Goal: Use online tool/utility: Utilize a website feature to perform a specific function

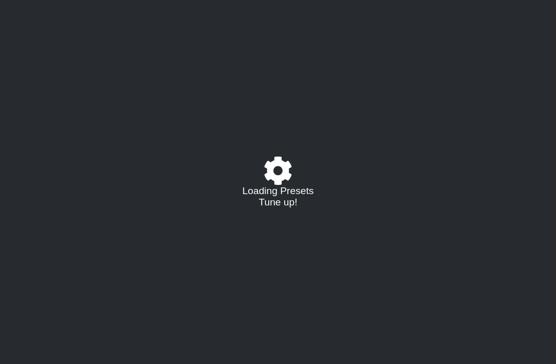
select select "/023177548424"
select select "A"
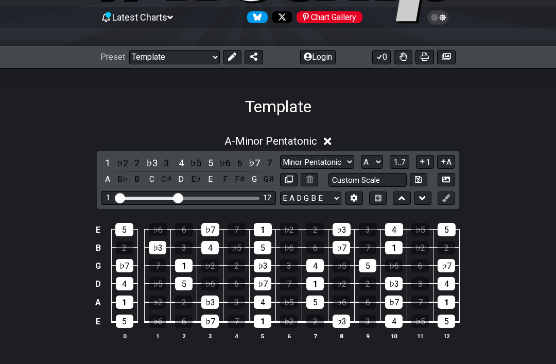
scroll to position [100, 0]
click at [341, 168] on select "Minor Pentatonic Major 3rds Minor Pentatonic Major Pentatonic Minor Blues Major…" at bounding box center [317, 162] width 74 height 14
select select "Sym. Dim. / Half-Whole"
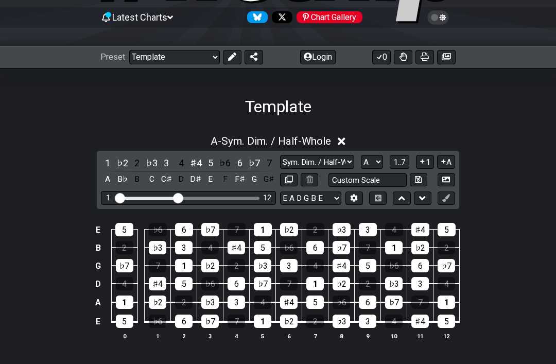
click at [180, 197] on input "Visible fret range" at bounding box center [188, 197] width 146 height 0
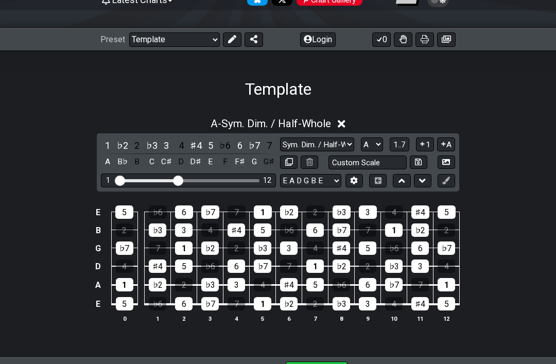
scroll to position [119, 0]
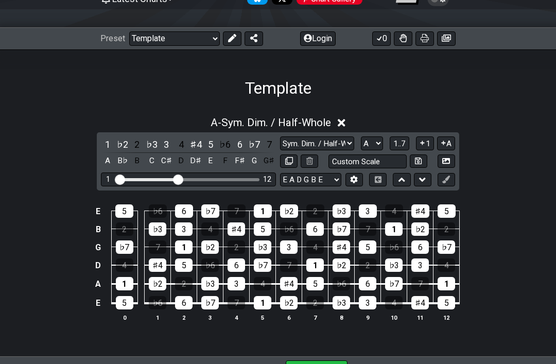
click at [447, 159] on icon at bounding box center [447, 161] width 8 height 6
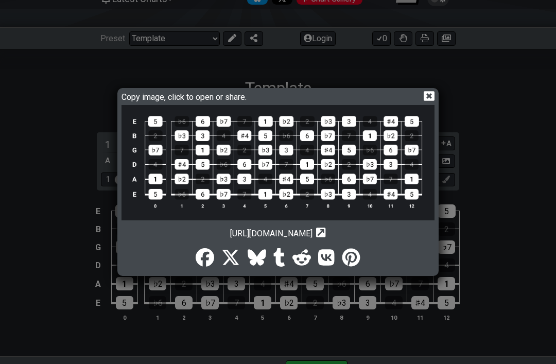
click at [433, 101] on icon at bounding box center [429, 96] width 11 height 10
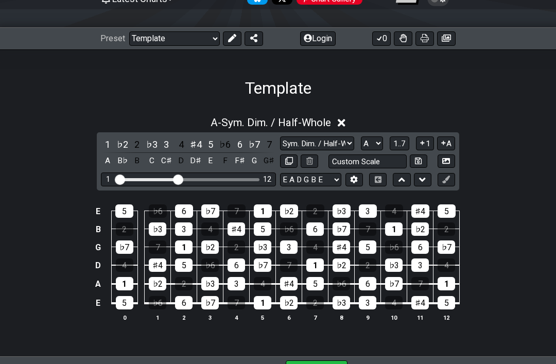
click at [387, 163] on input "Custom Scale" at bounding box center [368, 162] width 78 height 14
click at [405, 144] on span "1..7" at bounding box center [400, 143] width 12 height 9
type input "Custom Scale"
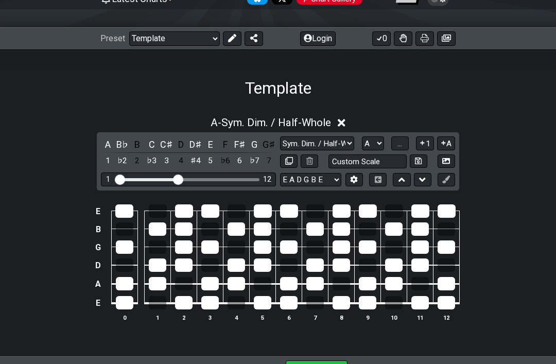
click at [405, 148] on button "..." at bounding box center [401, 144] width 18 height 14
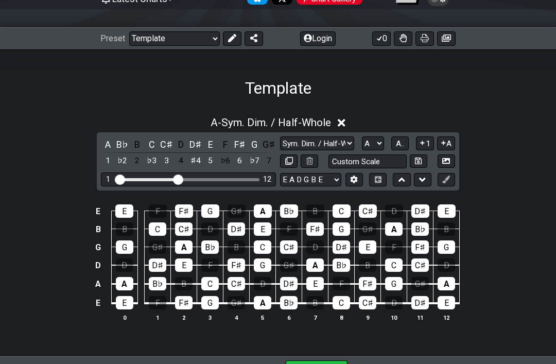
click at [409, 144] on button "A.." at bounding box center [401, 144] width 18 height 14
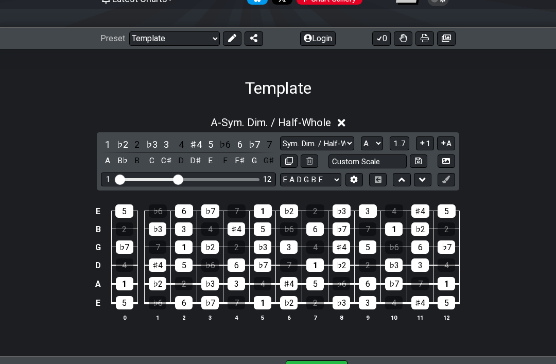
click at [405, 146] on span "1..7" at bounding box center [400, 143] width 12 height 9
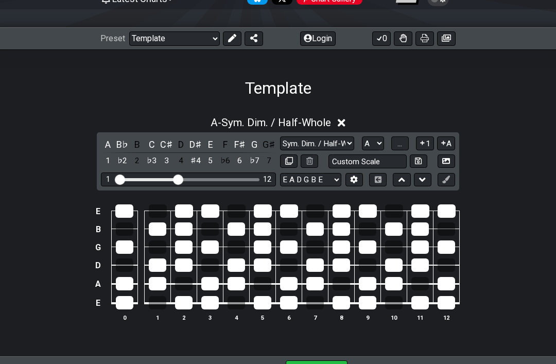
click at [406, 149] on button "..." at bounding box center [401, 144] width 18 height 14
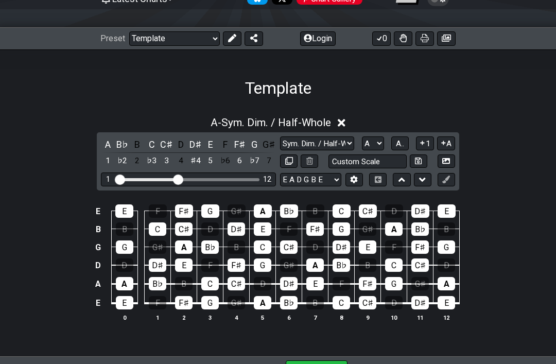
click at [406, 149] on button "A.." at bounding box center [401, 144] width 18 height 14
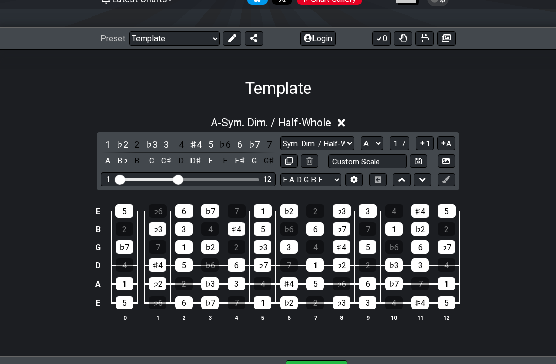
click at [432, 147] on button "1" at bounding box center [425, 144] width 18 height 14
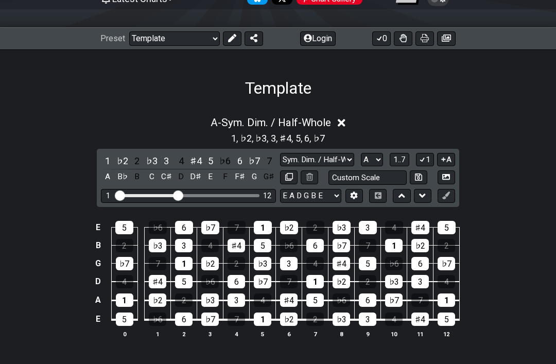
click at [429, 163] on button "1" at bounding box center [425, 160] width 18 height 14
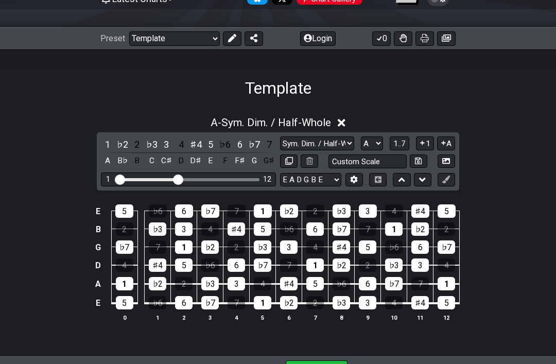
click at [429, 149] on button "1" at bounding box center [425, 144] width 18 height 14
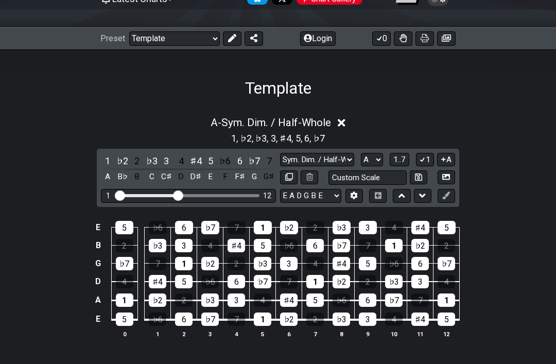
click at [433, 152] on div "1 ♭2 2 ♭3 3 4 ♯4 5 ♭6 6 ♭7 7 A B♭ B C C♯ D D♯ E F F♯ G G♯ Minor Pentatonic Majo…" at bounding box center [278, 178] width 363 height 58
click at [430, 164] on button "1" at bounding box center [425, 160] width 18 height 14
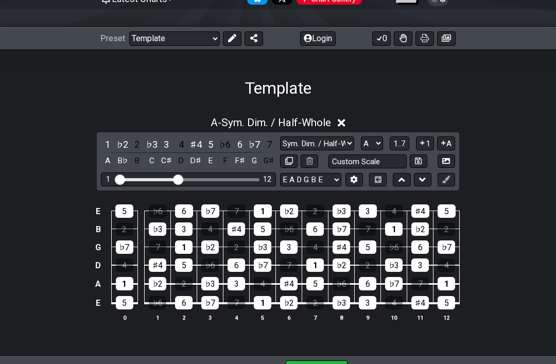
click at [429, 149] on button "1" at bounding box center [425, 144] width 18 height 14
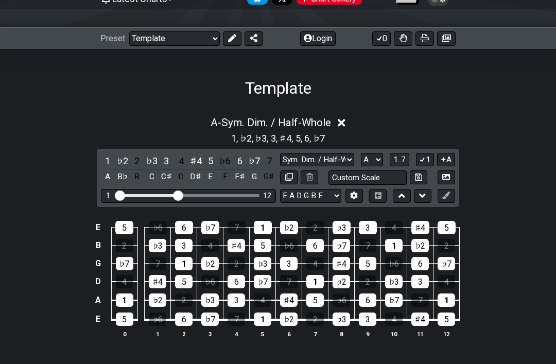
click at [452, 161] on button "A" at bounding box center [446, 160] width 18 height 14
click at [362, 194] on button at bounding box center [355, 196] width 18 height 14
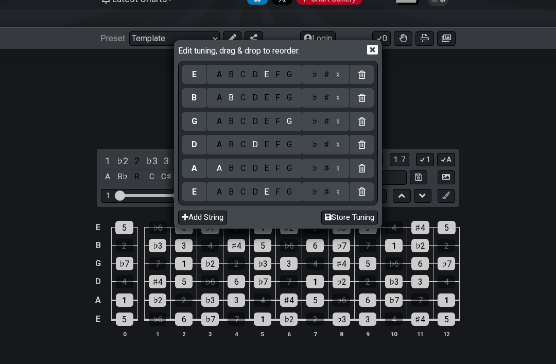
click at [373, 55] on icon at bounding box center [372, 49] width 11 height 11
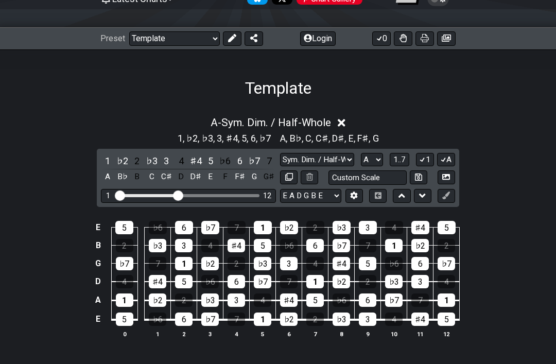
click at [428, 199] on button at bounding box center [423, 196] width 18 height 14
click at [403, 200] on icon at bounding box center [402, 196] width 7 height 10
click at [451, 194] on button at bounding box center [447, 196] width 18 height 14
click at [285, 181] on icon at bounding box center [289, 177] width 8 height 8
select select "Sym. Dim. / Half-Whole"
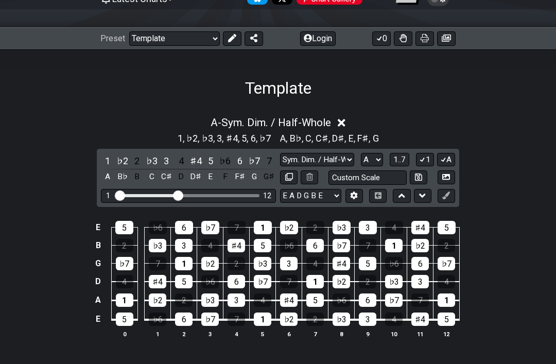
select select "A"
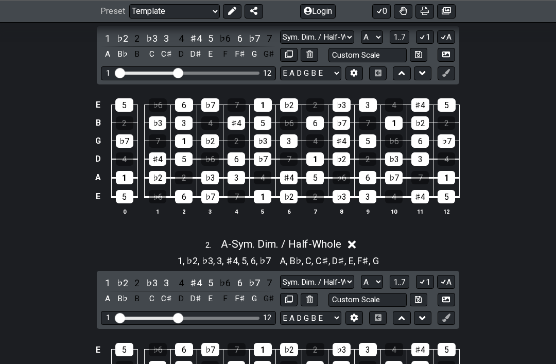
scroll to position [251, 0]
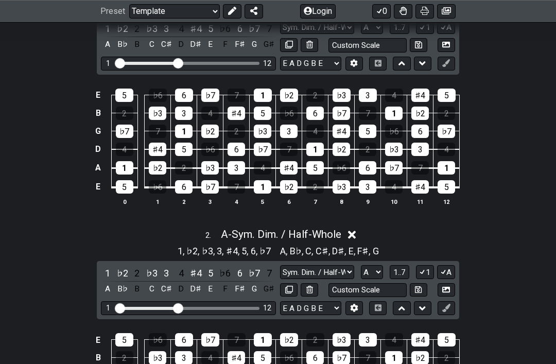
click at [356, 236] on icon at bounding box center [352, 236] width 8 height 8
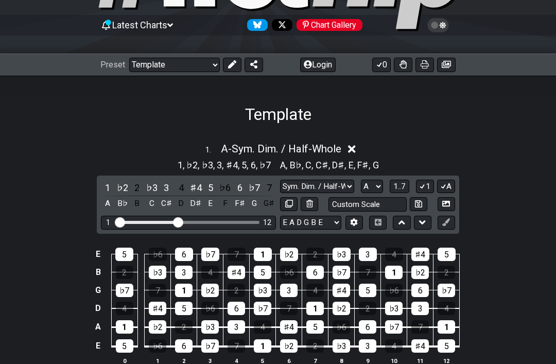
scroll to position [93, 0]
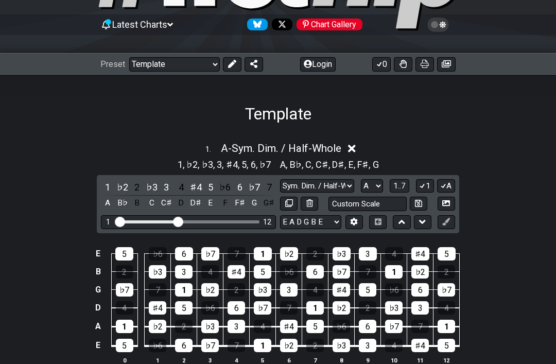
click at [358, 226] on button at bounding box center [355, 222] width 18 height 14
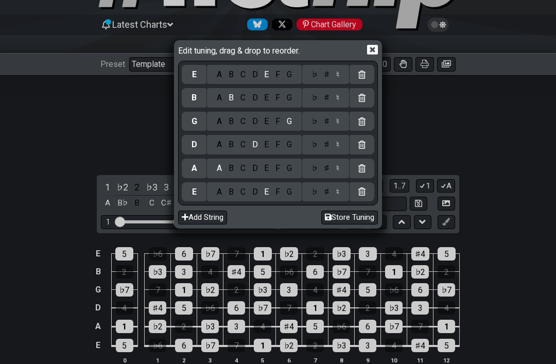
click at [375, 55] on icon at bounding box center [372, 50] width 11 height 10
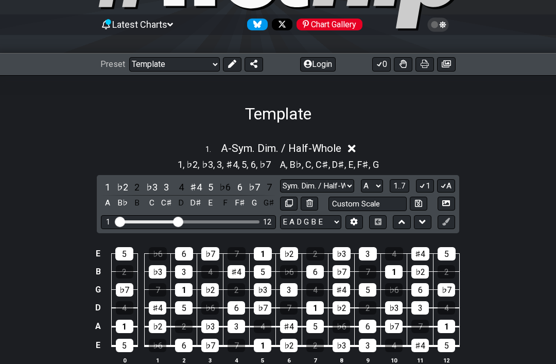
click at [381, 226] on button at bounding box center [378, 222] width 18 height 14
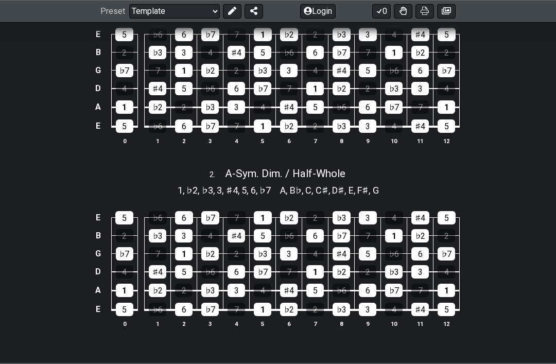
scroll to position [312, 0]
click at [367, 251] on div "5" at bounding box center [368, 253] width 18 height 13
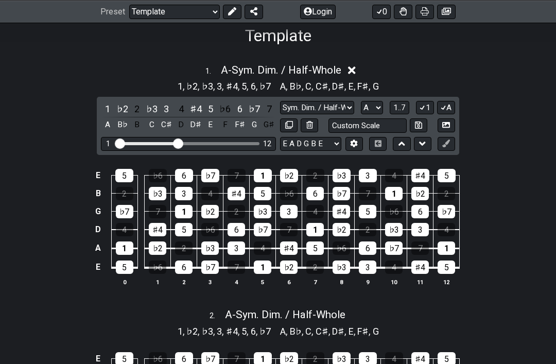
scroll to position [156, 0]
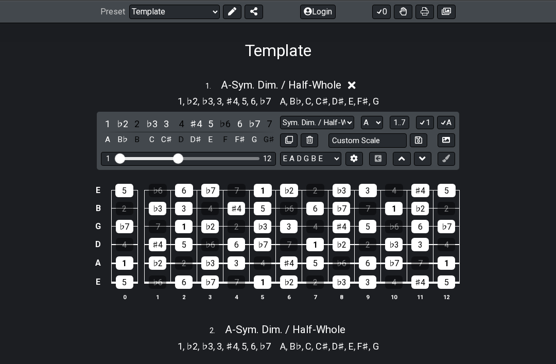
click at [311, 141] on button at bounding box center [310, 140] width 18 height 14
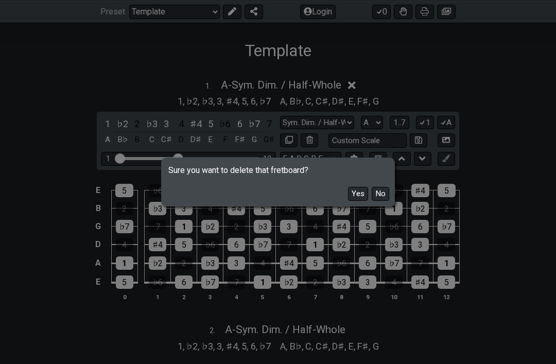
click at [361, 200] on button "Yes" at bounding box center [358, 194] width 20 height 14
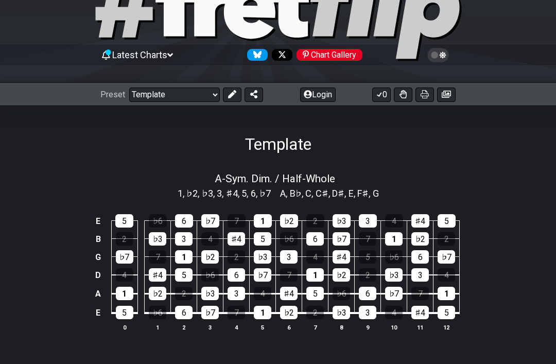
scroll to position [63, 0]
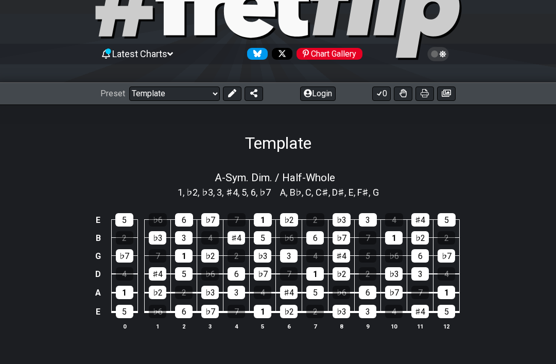
click at [313, 181] on span "A - Sym. Dim. / Half-Whole" at bounding box center [275, 178] width 121 height 12
select select "Sym. Dim. / Half-Whole"
select select "A"
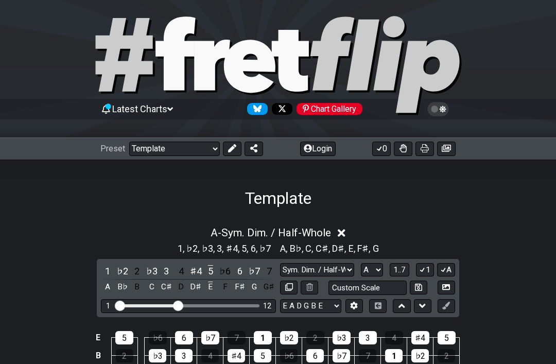
scroll to position [8, 0]
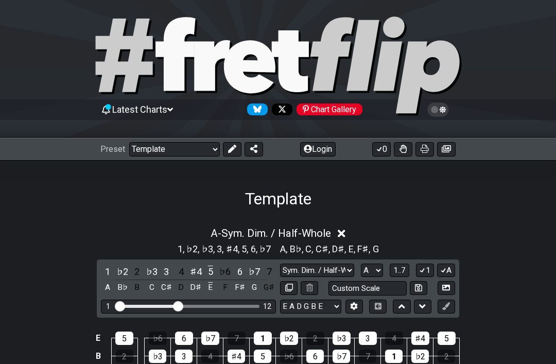
click at [403, 156] on button at bounding box center [403, 149] width 19 height 14
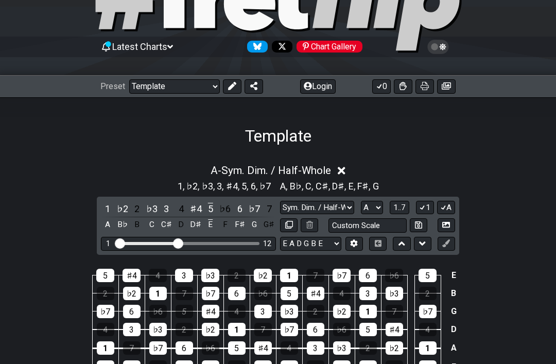
scroll to position [71, 0]
click at [404, 93] on button at bounding box center [403, 86] width 19 height 14
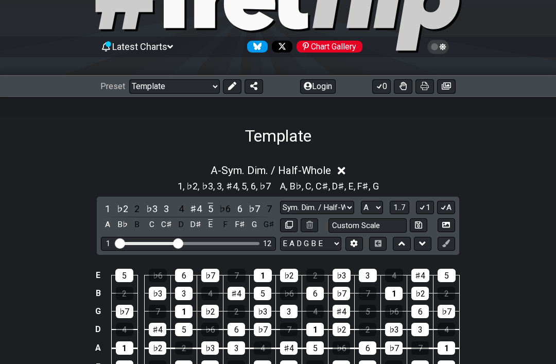
click at [407, 93] on button at bounding box center [403, 86] width 19 height 14
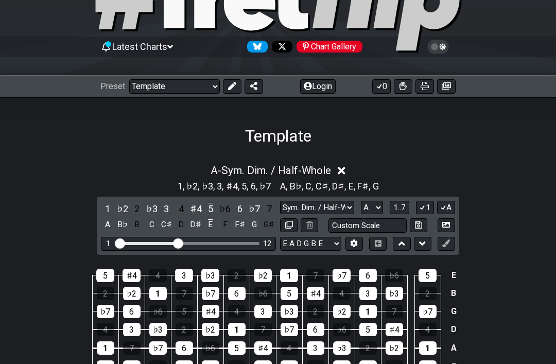
click at [411, 92] on button at bounding box center [403, 86] width 19 height 14
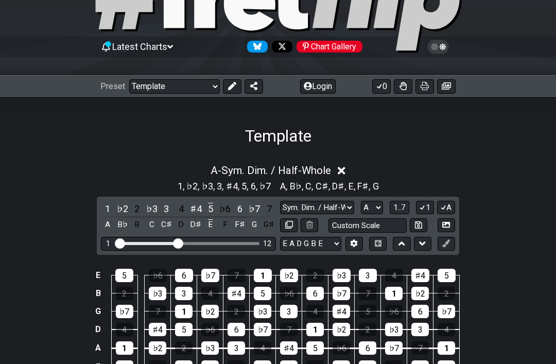
click at [410, 92] on button at bounding box center [403, 86] width 19 height 14
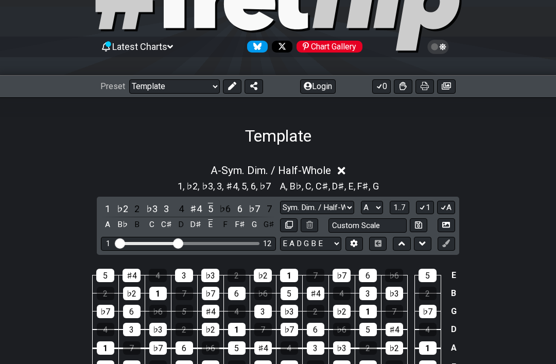
click at [411, 88] on button at bounding box center [403, 86] width 19 height 14
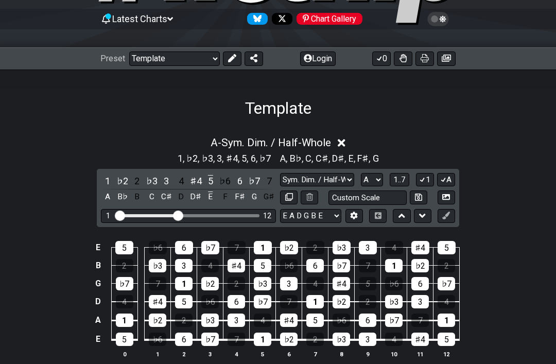
scroll to position [98, 0]
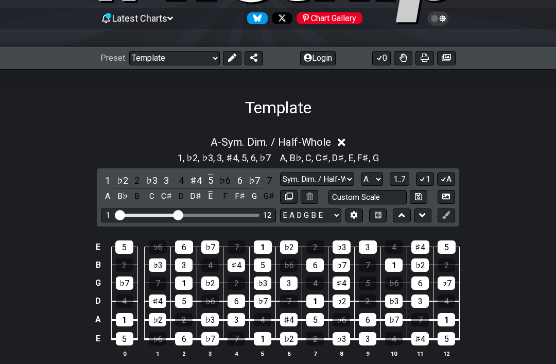
click at [426, 63] on button at bounding box center [425, 59] width 19 height 14
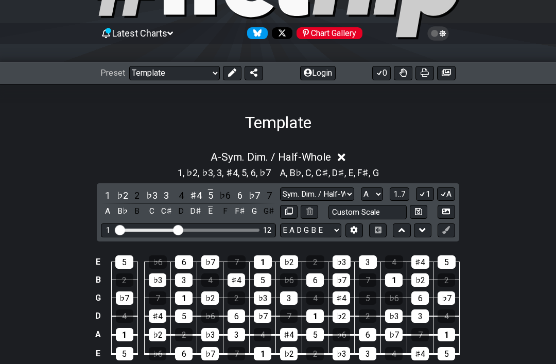
scroll to position [0, 0]
